Goal: Task Accomplishment & Management: Manage account settings

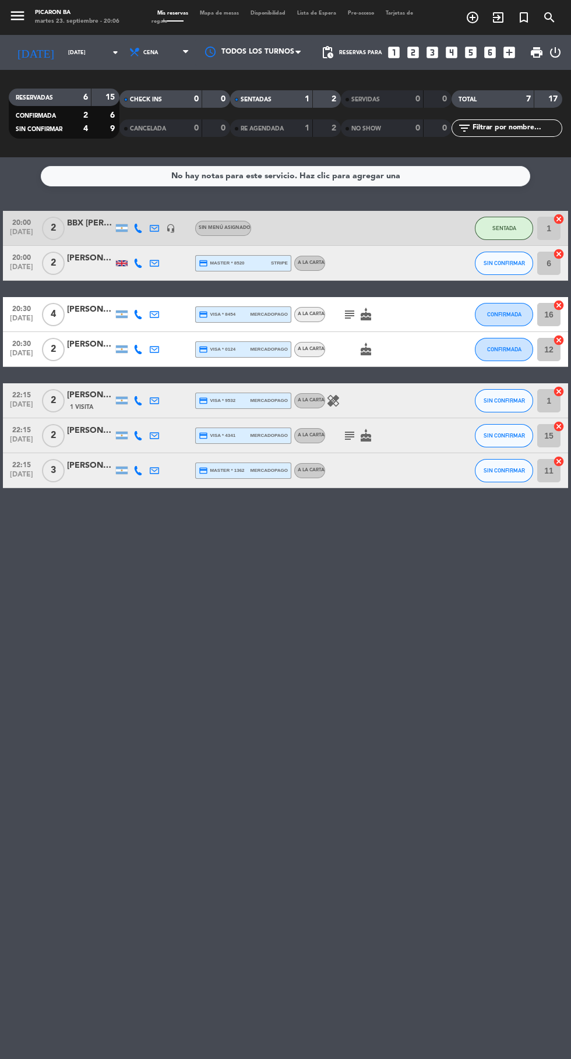
click at [349, 315] on icon "subject" at bounding box center [350, 315] width 14 height 14
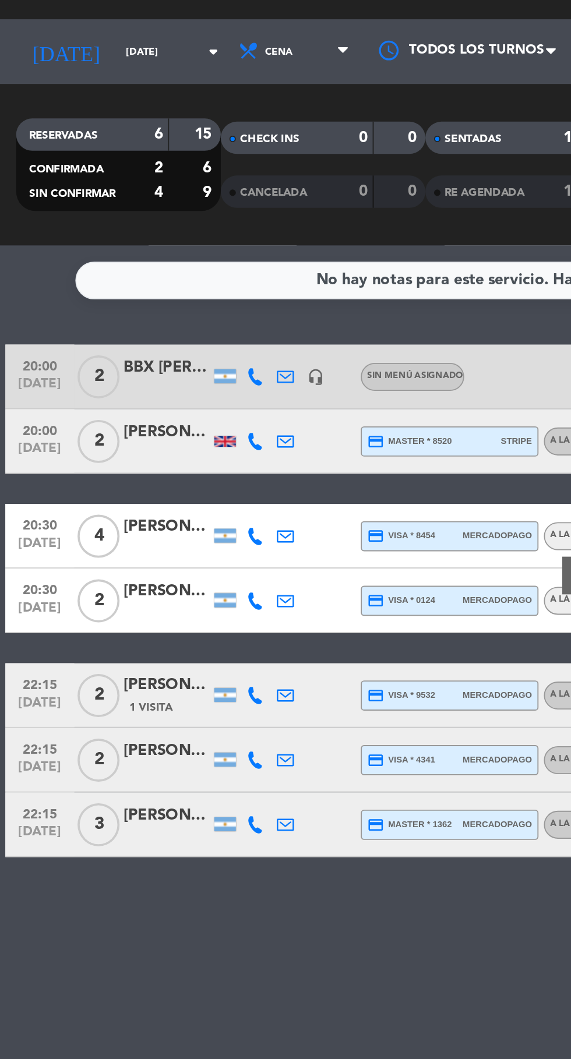
click at [52, 269] on span "2" at bounding box center [53, 263] width 23 height 23
click at [139, 266] on icon at bounding box center [137, 263] width 9 height 9
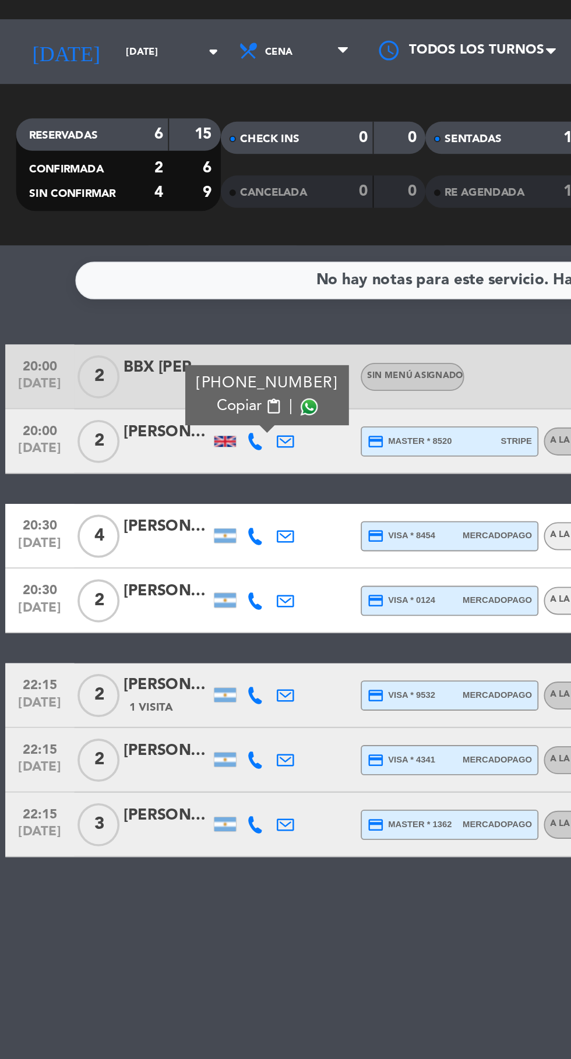
click at [163, 244] on span at bounding box center [167, 244] width 9 height 9
click at [70, 261] on div "[PERSON_NAME]" at bounding box center [90, 258] width 47 height 13
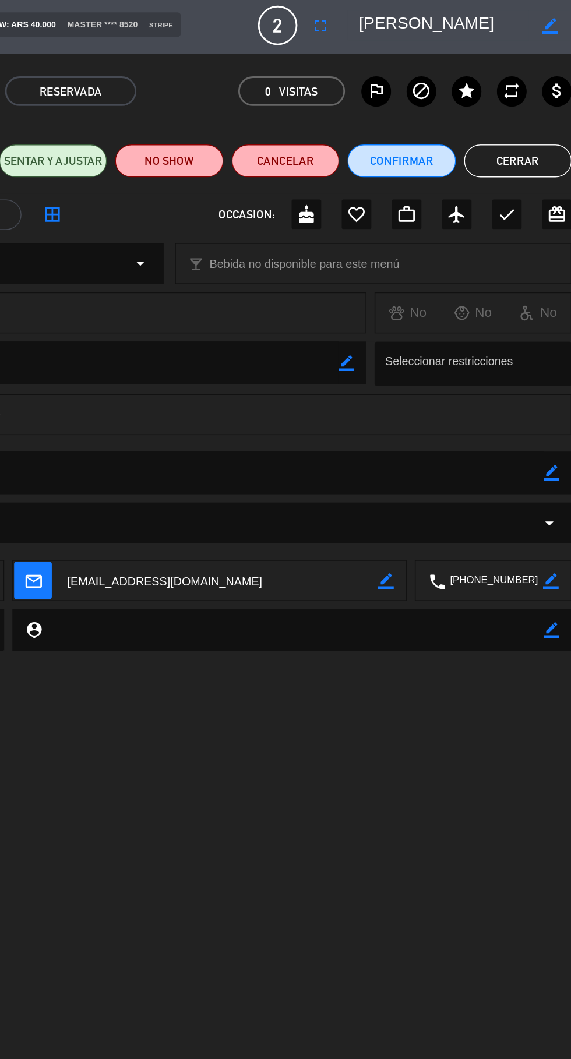
click at [539, 127] on button "Cerrar" at bounding box center [533, 116] width 76 height 23
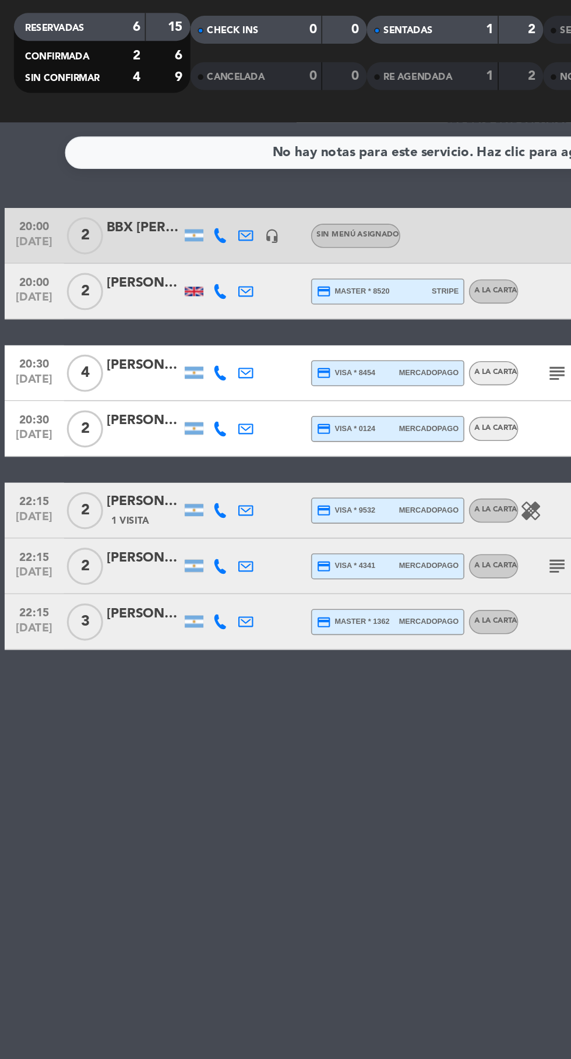
click at [331, 404] on icon "healing" at bounding box center [333, 401] width 14 height 14
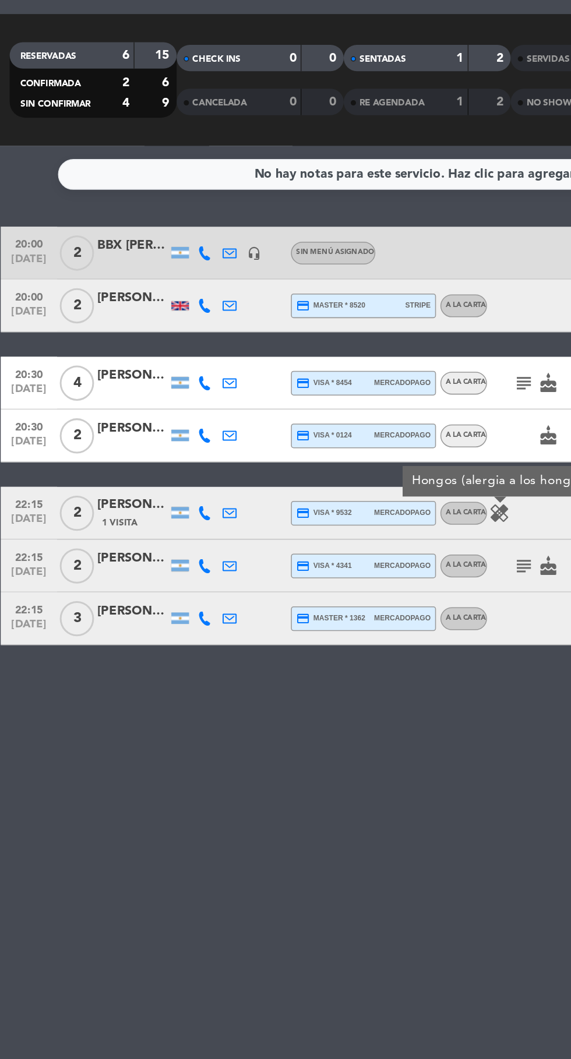
click at [273, 638] on div "No hay notas para este servicio. Haz clic para agregar una 20:00 [DATE] 2 BBX […" at bounding box center [285, 608] width 571 height 902
